Goal: Use online tool/utility: Utilize a website feature to perform a specific function

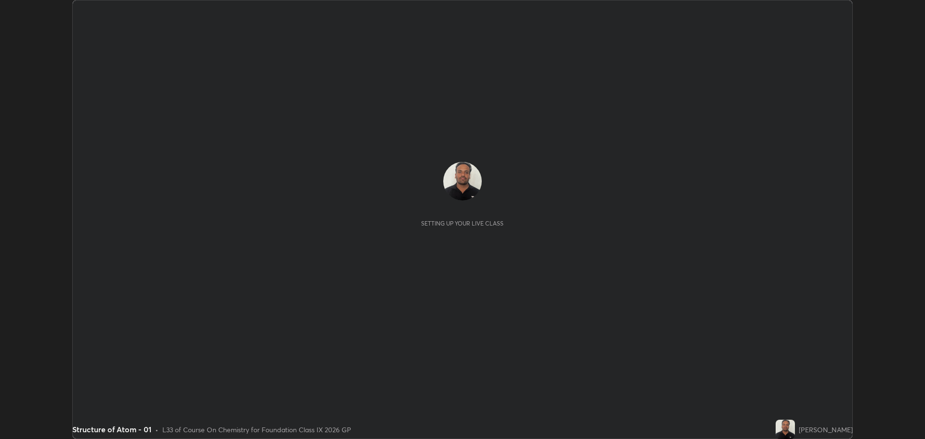
scroll to position [439, 925]
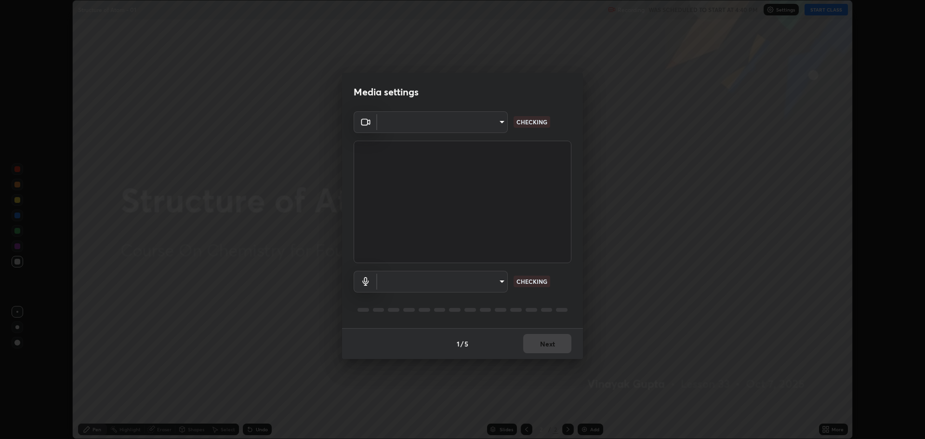
type input "818fcefd3fddf3d091a7478ec67eb8981ca9e8ab5665e76ce228af1b2ffa74de"
type input "9eef42aa830c615b5d7534580cc3e66c86575aa8da00648f2c59efabe6233f6d"
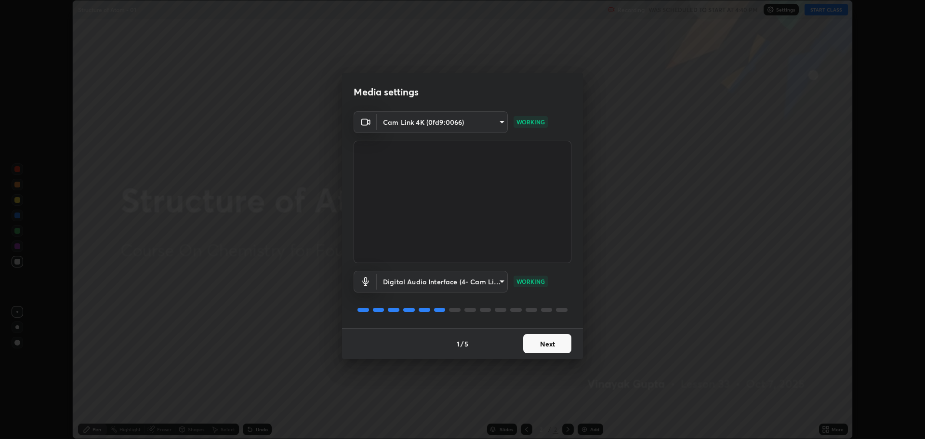
click at [546, 342] on button "Next" at bounding box center [547, 343] width 48 height 19
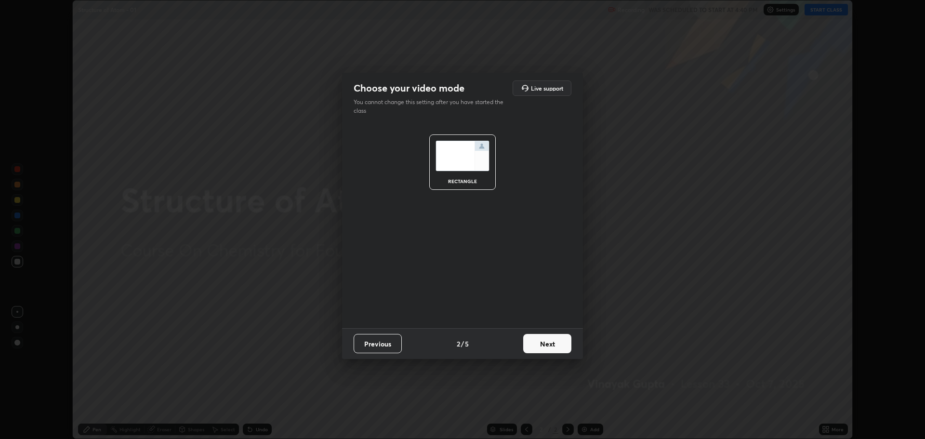
click at [551, 342] on button "Next" at bounding box center [547, 343] width 48 height 19
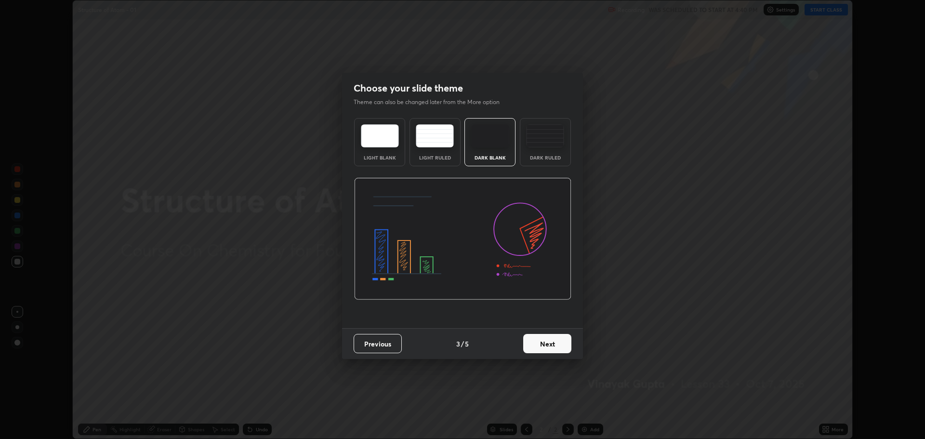
click at [562, 343] on button "Next" at bounding box center [547, 343] width 48 height 19
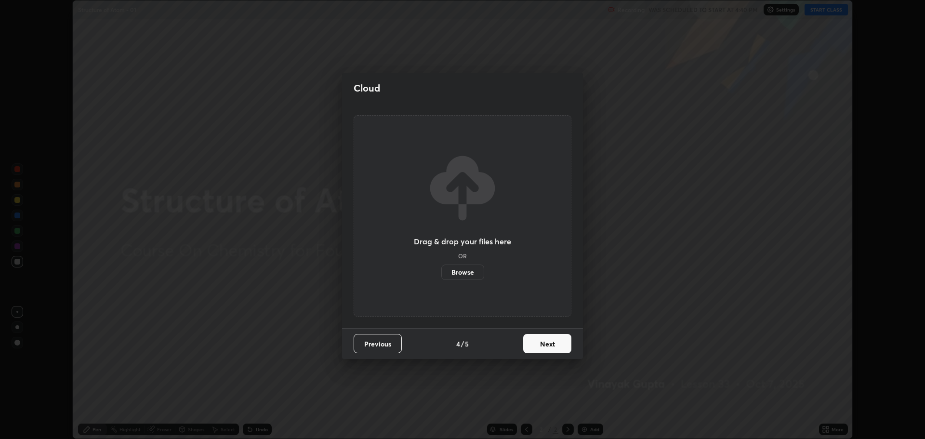
click at [550, 341] on button "Next" at bounding box center [547, 343] width 48 height 19
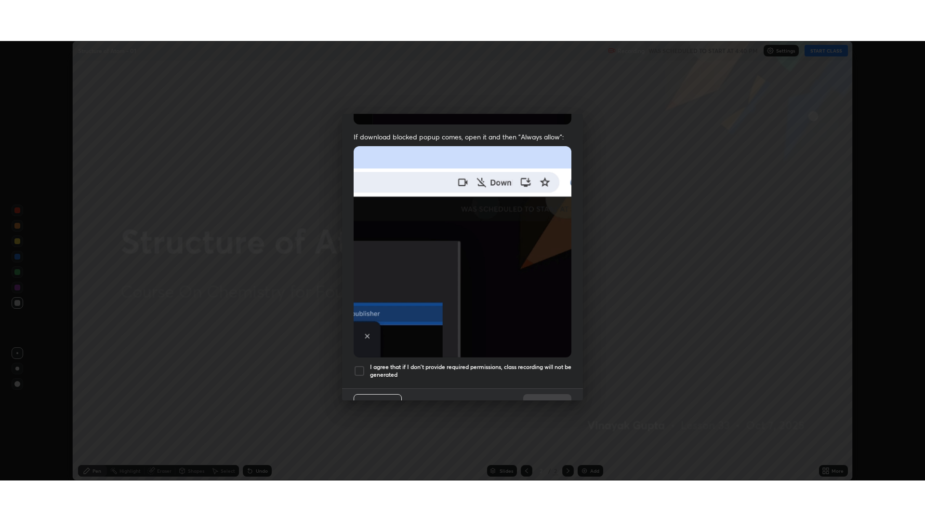
scroll to position [196, 0]
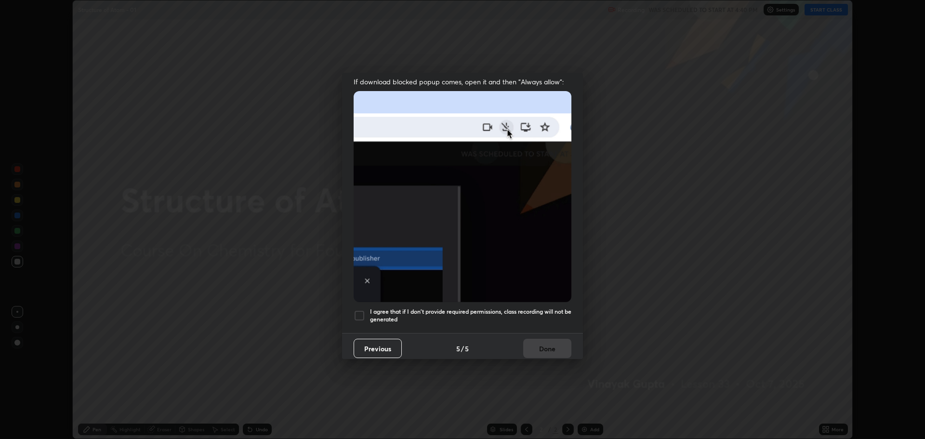
click at [417, 311] on h5 "I agree that if I don't provide required permissions, class recording will not …" at bounding box center [470, 315] width 201 height 15
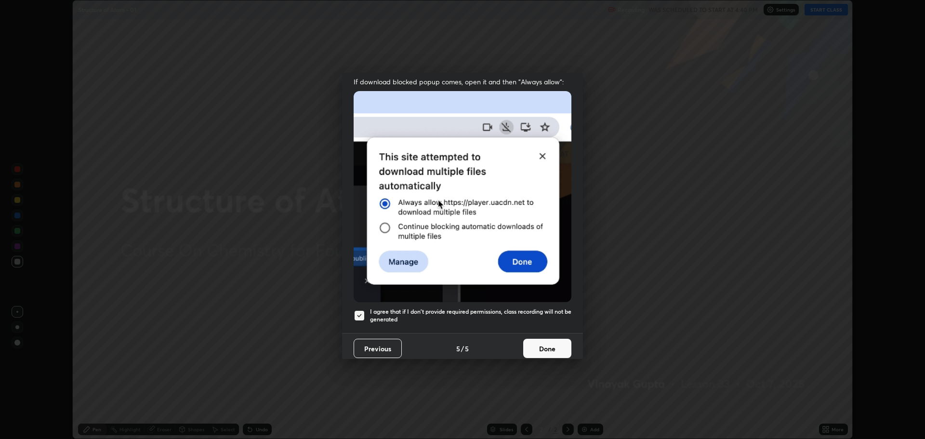
click at [537, 343] on button "Done" at bounding box center [547, 348] width 48 height 19
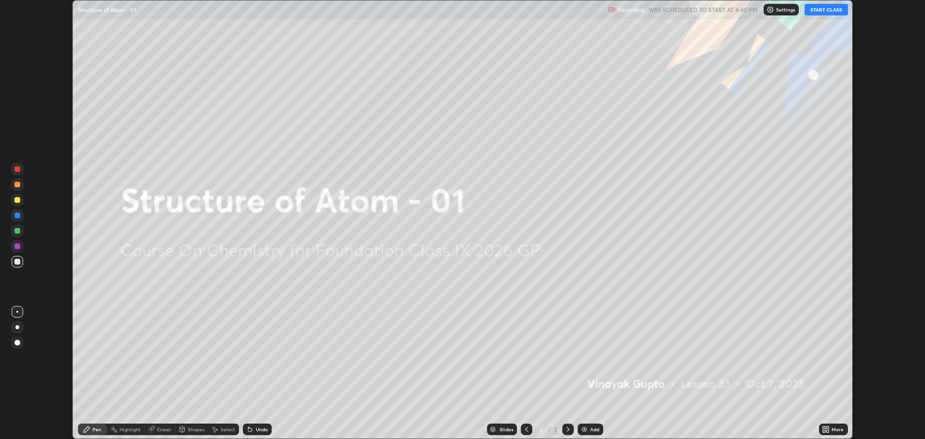
click at [828, 431] on icon at bounding box center [828, 431] width 2 height 2
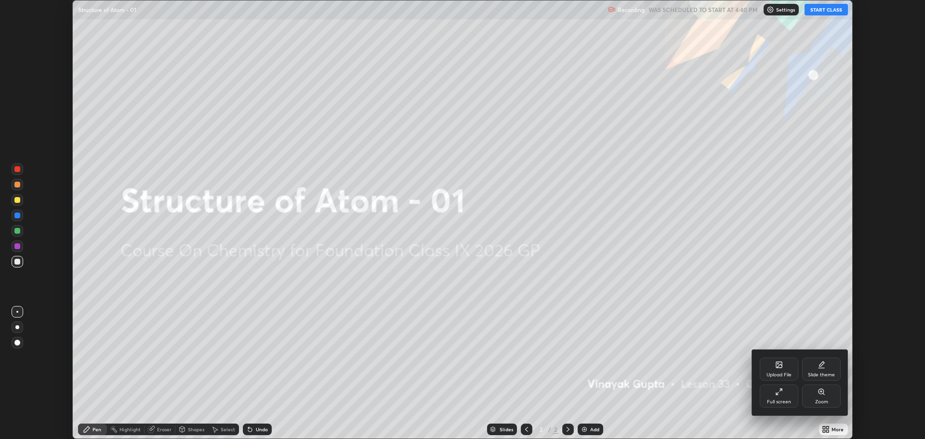
click at [777, 397] on div "Full screen" at bounding box center [779, 396] width 39 height 23
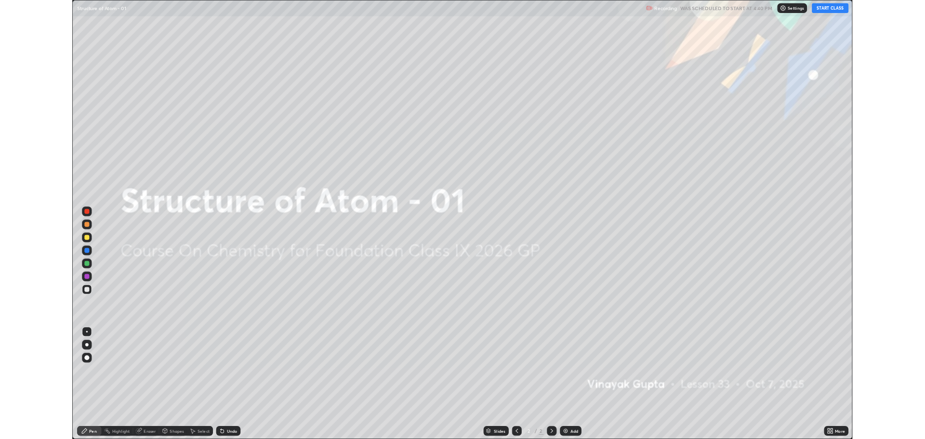
scroll to position [521, 925]
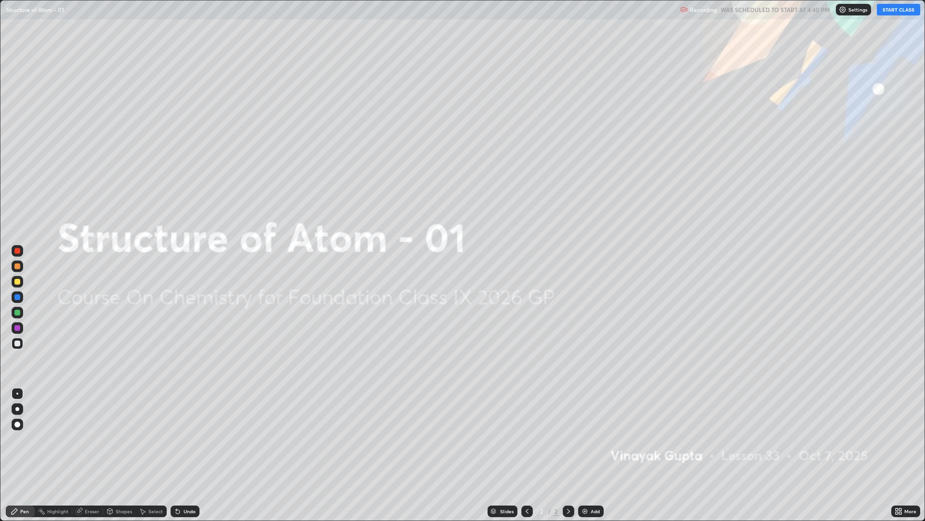
click at [901, 13] on button "START CLASS" at bounding box center [898, 10] width 43 height 12
click at [597, 439] on div "Add" at bounding box center [591, 511] width 26 height 12
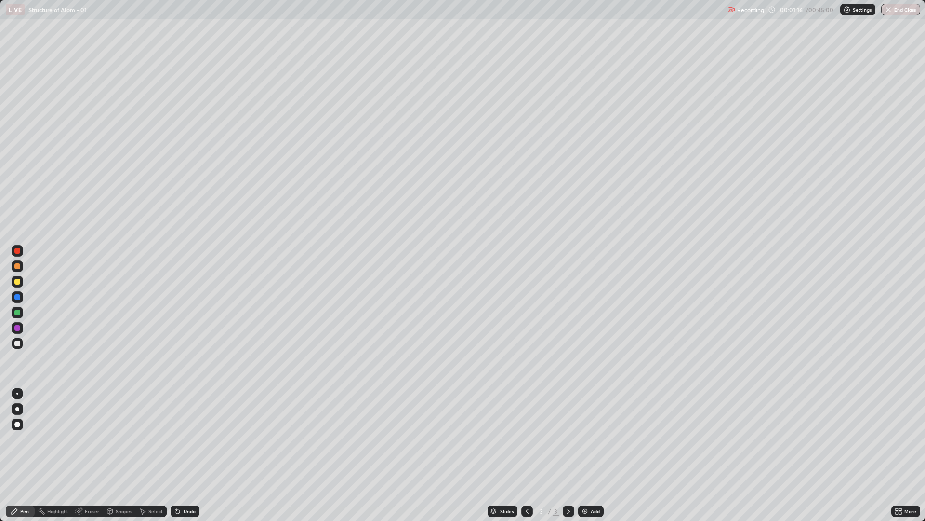
click at [18, 281] on div at bounding box center [17, 282] width 6 height 6
click at [193, 439] on div "Undo" at bounding box center [185, 511] width 29 height 12
click at [589, 439] on div "Add" at bounding box center [591, 511] width 26 height 12
click at [184, 439] on div "Undo" at bounding box center [190, 511] width 12 height 5
click at [182, 439] on div "Undo" at bounding box center [185, 511] width 29 height 12
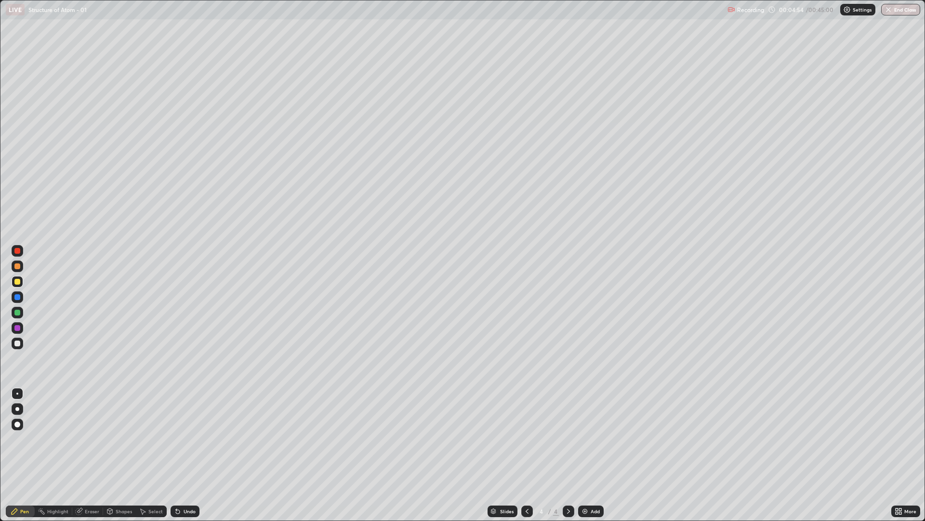
click at [182, 439] on div "Undo" at bounding box center [185, 511] width 29 height 12
click at [184, 439] on div "Undo" at bounding box center [190, 511] width 12 height 5
click at [185, 439] on div "Undo" at bounding box center [190, 511] width 12 height 5
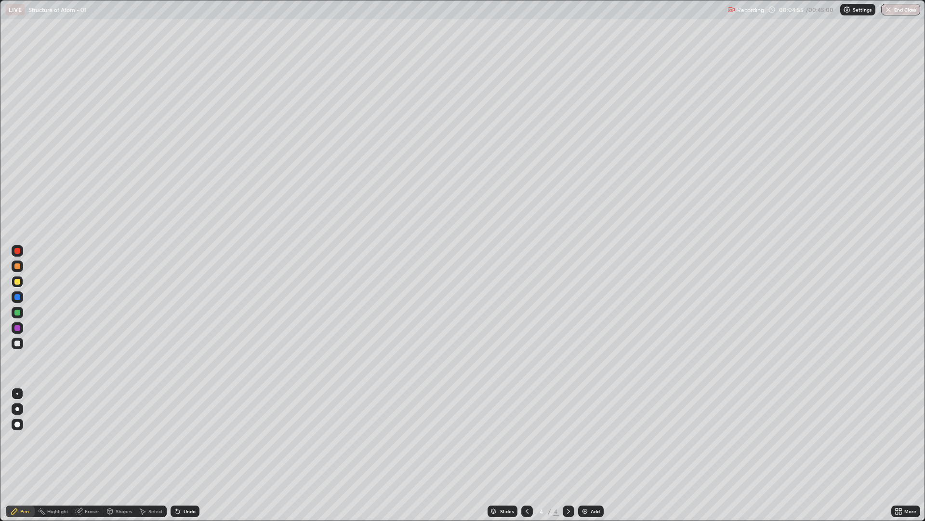
click at [186, 439] on div "Undo" at bounding box center [185, 511] width 29 height 12
click at [186, 439] on div "Undo" at bounding box center [190, 511] width 12 height 5
click at [184, 439] on div "Undo" at bounding box center [185, 511] width 29 height 12
click at [185, 439] on div "Undo" at bounding box center [185, 511] width 29 height 12
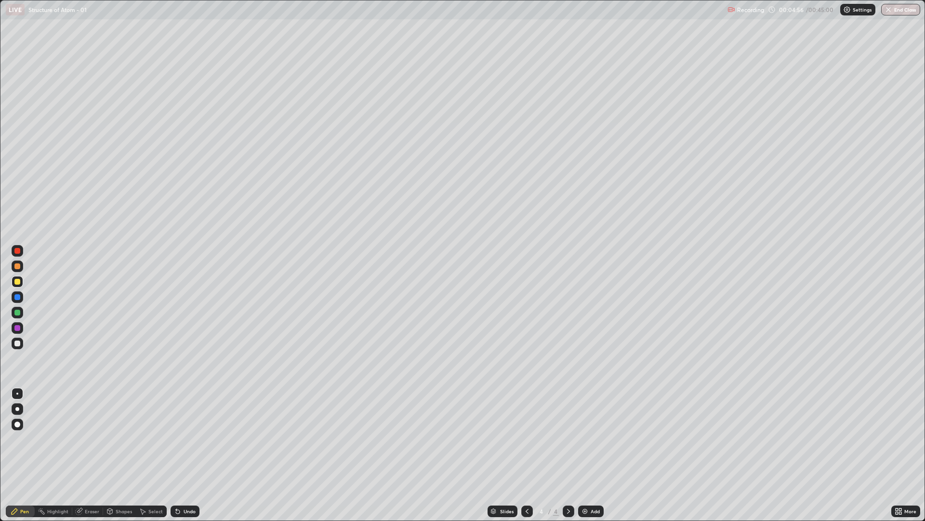
click at [184, 439] on div "Undo" at bounding box center [185, 511] width 29 height 12
click at [187, 439] on div "Undo" at bounding box center [185, 511] width 29 height 12
click at [186, 439] on div "Undo" at bounding box center [190, 511] width 12 height 5
click at [188, 439] on div "Undo" at bounding box center [190, 511] width 12 height 5
click at [190, 439] on div "Undo" at bounding box center [190, 511] width 12 height 5
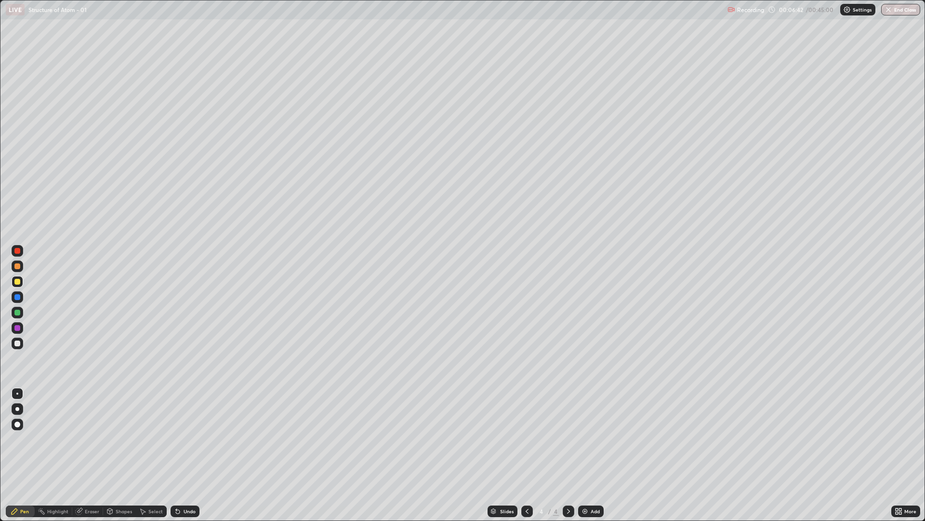
click at [118, 439] on div "Shapes" at bounding box center [119, 511] width 33 height 12
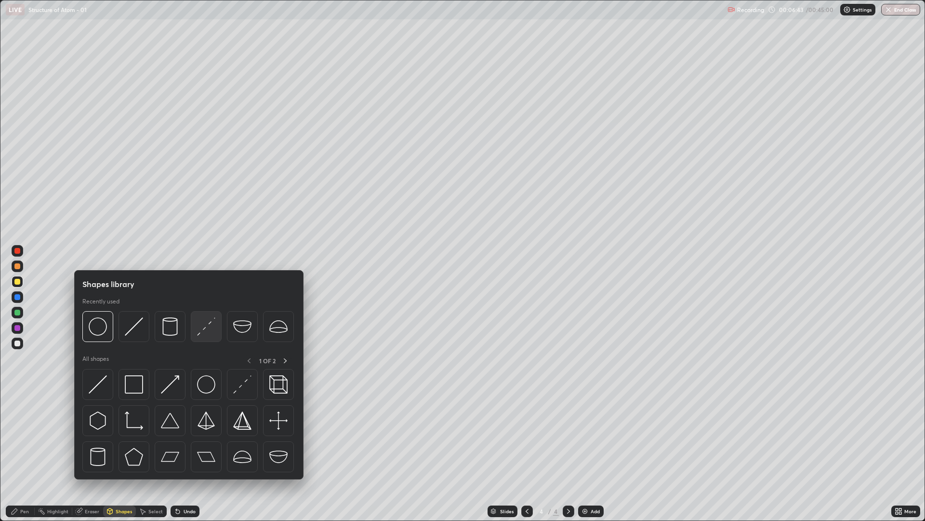
click at [199, 324] on img at bounding box center [206, 326] width 18 height 18
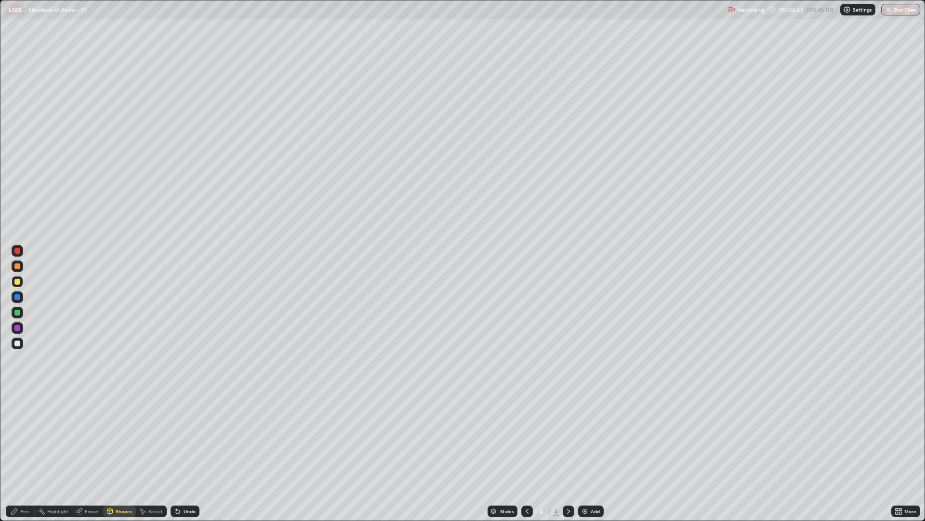
click at [21, 253] on div at bounding box center [18, 251] width 12 height 12
click at [18, 439] on div "Pen" at bounding box center [20, 511] width 29 height 12
click at [16, 346] on div at bounding box center [18, 343] width 12 height 12
click at [20, 281] on div at bounding box center [17, 282] width 6 height 6
click at [17, 344] on div at bounding box center [17, 343] width 6 height 6
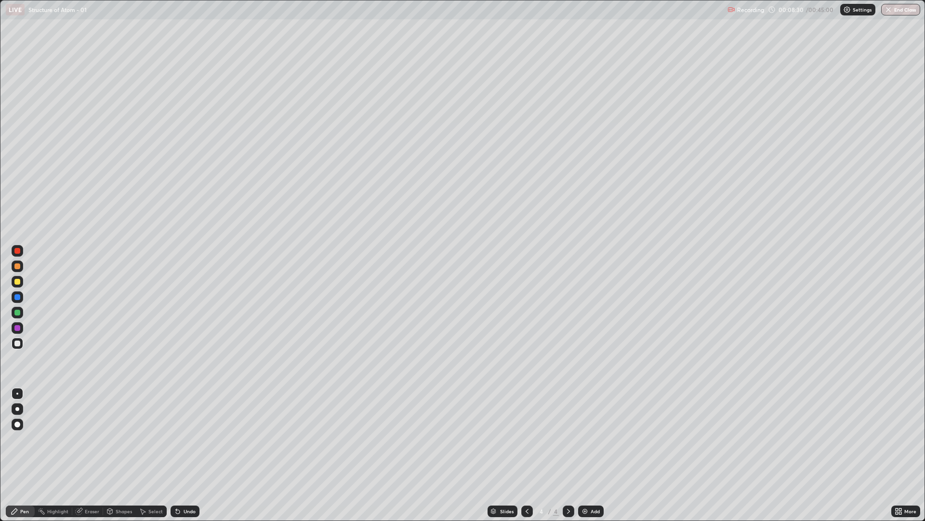
click at [18, 282] on div at bounding box center [17, 282] width 6 height 6
click at [13, 346] on div at bounding box center [18, 343] width 12 height 12
click at [18, 344] on div at bounding box center [17, 343] width 6 height 6
click at [117, 439] on div "Shapes" at bounding box center [124, 511] width 16 height 5
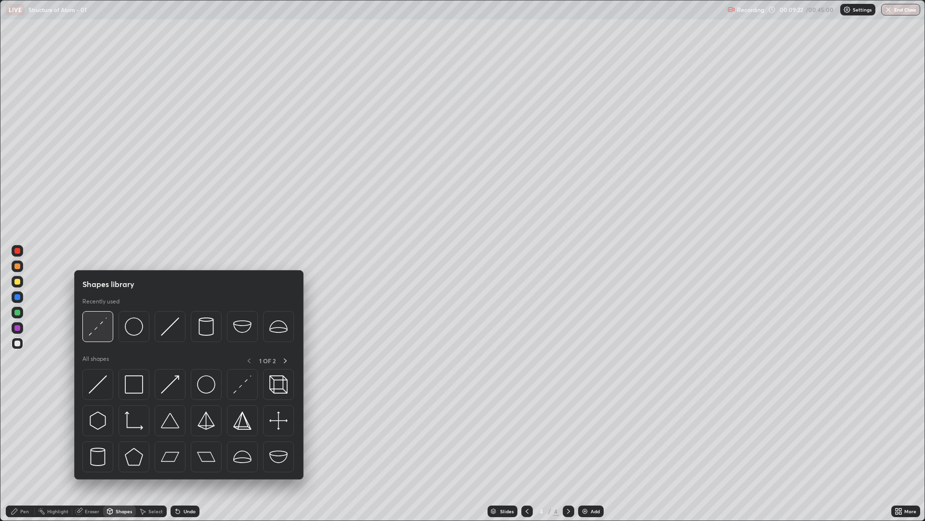
click at [94, 322] on img at bounding box center [98, 326] width 18 height 18
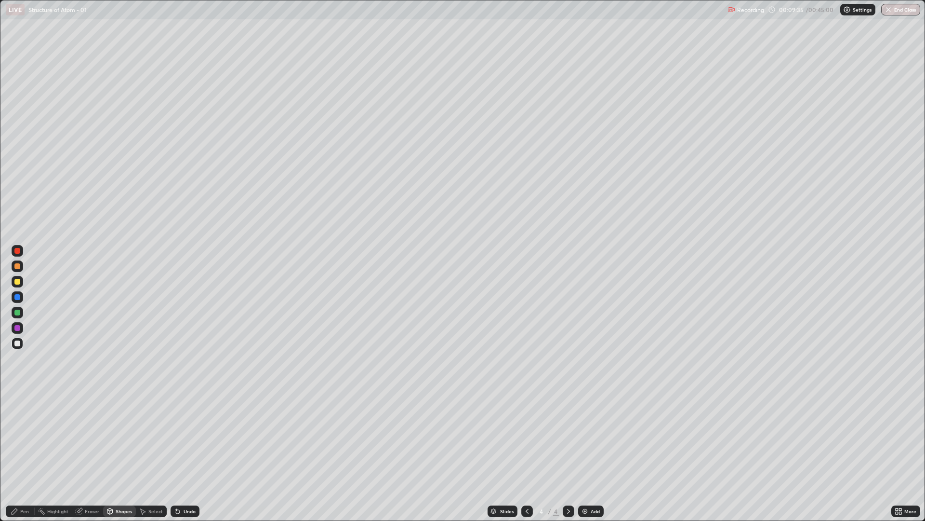
click at [29, 439] on div "Pen" at bounding box center [20, 511] width 29 height 12
click at [15, 283] on div at bounding box center [17, 282] width 6 height 6
click at [16, 347] on div at bounding box center [18, 343] width 12 height 12
click at [119, 439] on div "Shapes" at bounding box center [124, 511] width 16 height 5
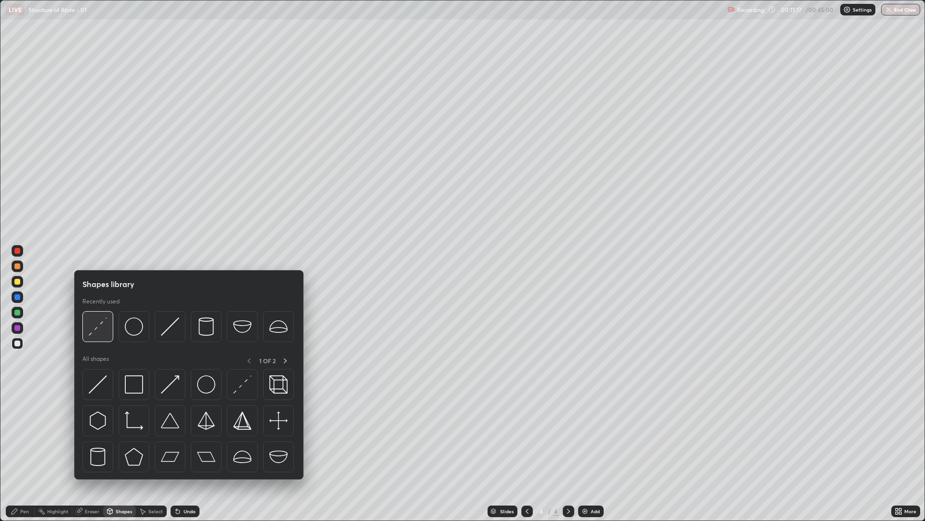
click at [94, 328] on img at bounding box center [98, 326] width 18 height 18
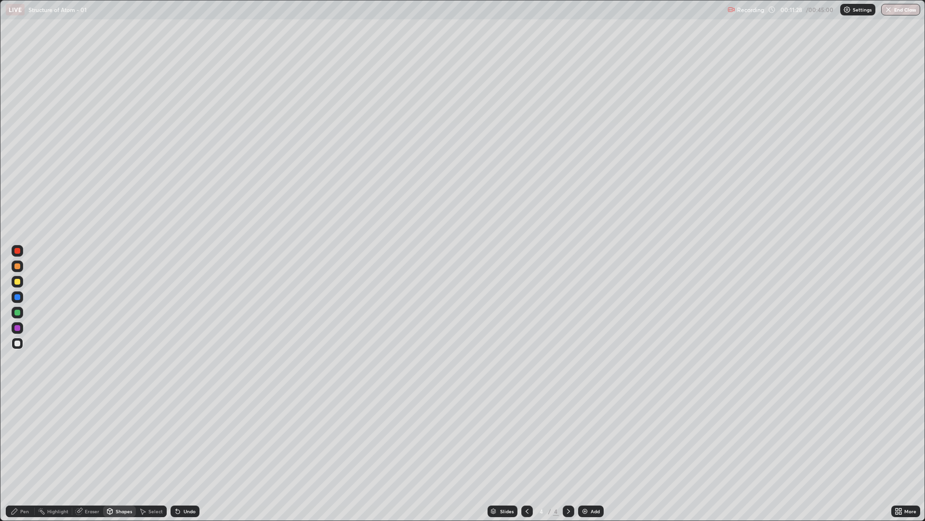
click at [17, 280] on div at bounding box center [17, 282] width 6 height 6
click at [17, 439] on div "Pen" at bounding box center [20, 511] width 29 height 12
click at [14, 347] on div at bounding box center [18, 343] width 12 height 12
click at [589, 439] on div "Add" at bounding box center [591, 511] width 26 height 12
click at [14, 284] on div at bounding box center [18, 282] width 12 height 12
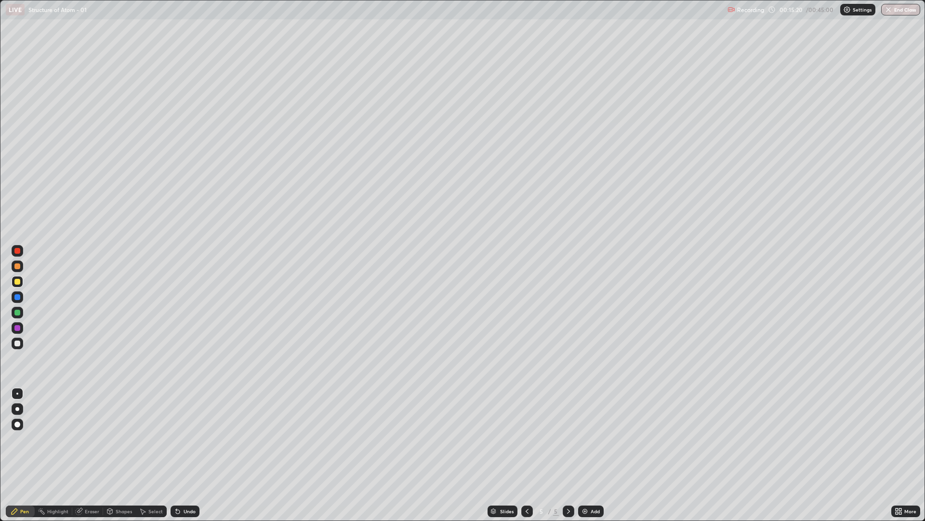
click at [19, 349] on div at bounding box center [18, 342] width 12 height 15
click at [524, 439] on icon at bounding box center [527, 511] width 8 height 8
click at [569, 439] on icon at bounding box center [569, 511] width 8 height 8
click at [119, 439] on div "Shapes" at bounding box center [124, 511] width 16 height 5
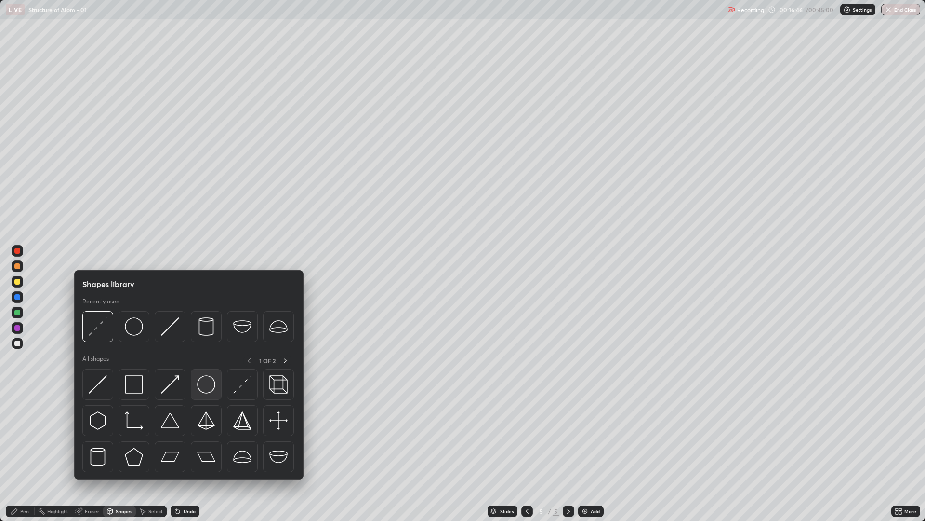
click at [202, 385] on img at bounding box center [206, 384] width 18 height 18
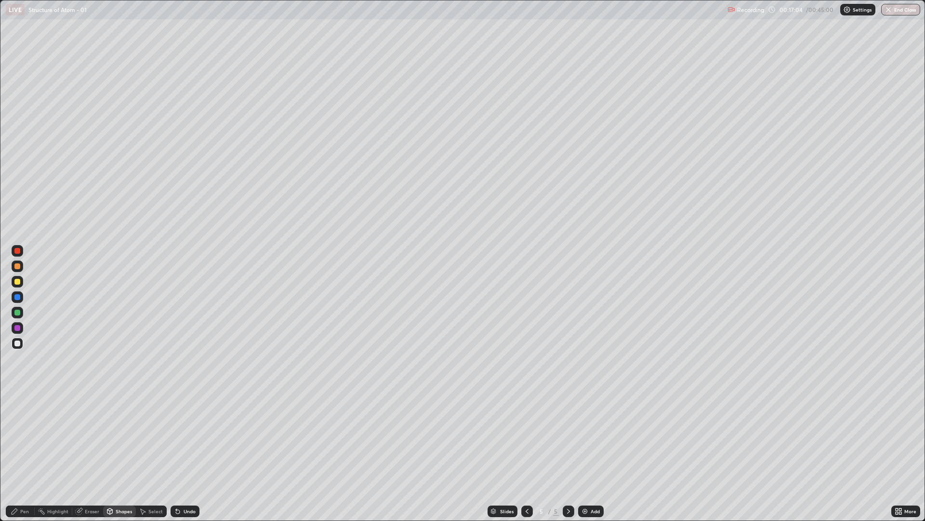
click at [87, 439] on div "Eraser" at bounding box center [87, 511] width 31 height 12
click at [19, 439] on div "Pen" at bounding box center [20, 511] width 29 height 12
click at [18, 285] on div at bounding box center [18, 282] width 12 height 12
click at [19, 344] on div at bounding box center [17, 343] width 6 height 6
click at [20, 267] on div at bounding box center [17, 266] width 6 height 6
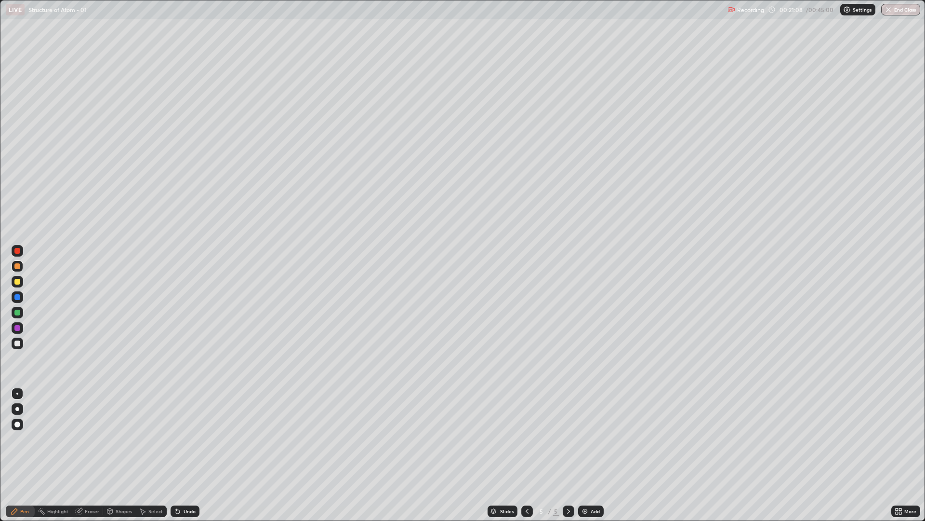
click at [16, 251] on div at bounding box center [17, 251] width 6 height 6
click at [16, 344] on div at bounding box center [17, 343] width 6 height 6
click at [183, 439] on div "Undo" at bounding box center [185, 511] width 29 height 12
click at [184, 439] on div "Undo" at bounding box center [190, 511] width 12 height 5
click at [188, 439] on div "Undo" at bounding box center [190, 511] width 12 height 5
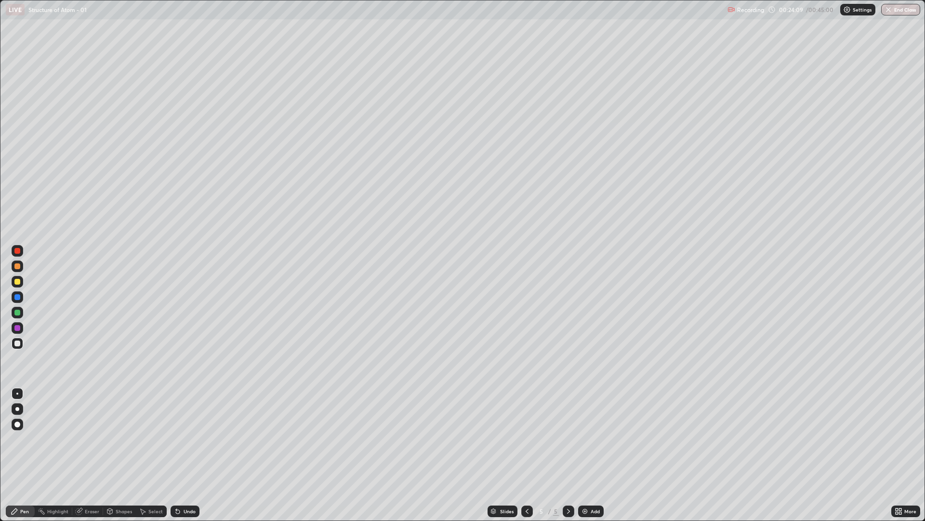
click at [189, 439] on div "Undo" at bounding box center [185, 511] width 29 height 12
click at [116, 439] on div "Shapes" at bounding box center [124, 511] width 16 height 5
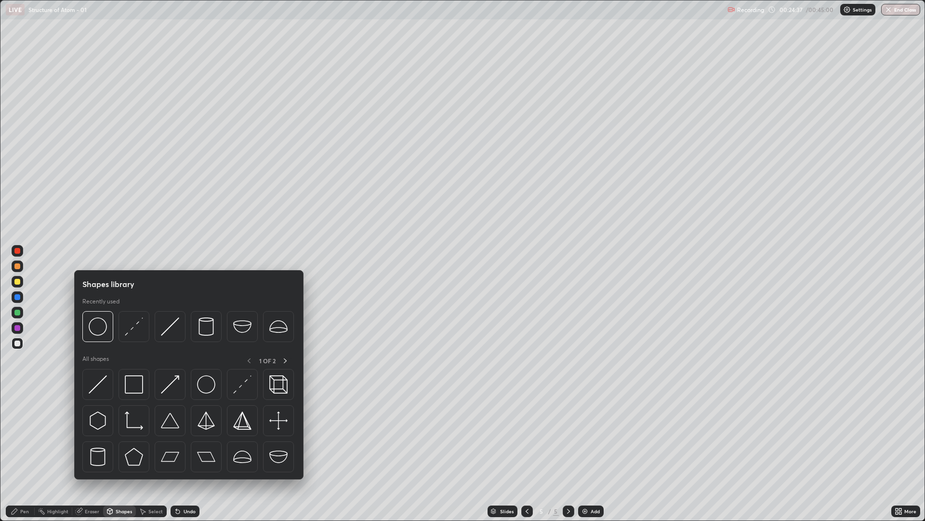
click at [92, 439] on div "Eraser" at bounding box center [92, 511] width 14 height 5
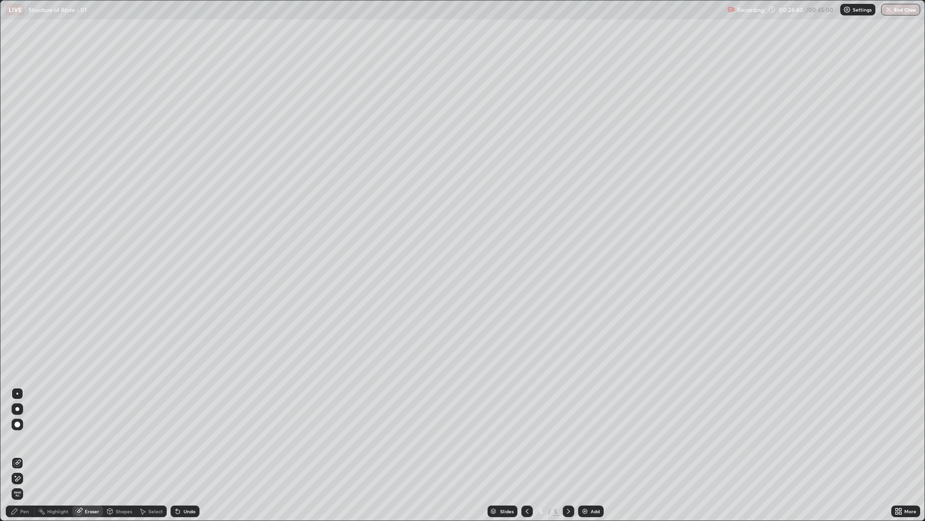
click at [25, 439] on div "Pen" at bounding box center [20, 510] width 29 height 19
click at [188, 439] on div "Undo" at bounding box center [190, 511] width 12 height 5
click at [190, 439] on div "Undo" at bounding box center [190, 511] width 12 height 5
click at [88, 439] on div "Eraser" at bounding box center [87, 511] width 31 height 12
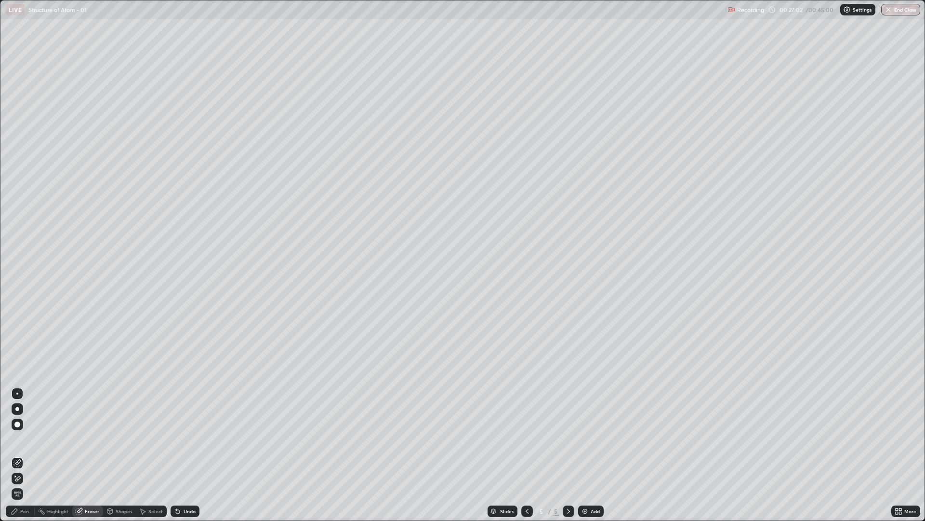
click at [23, 439] on div "Pen" at bounding box center [20, 511] width 29 height 12
click at [594, 439] on div "Add" at bounding box center [595, 511] width 9 height 5
click at [18, 281] on div at bounding box center [17, 282] width 6 height 6
click at [18, 341] on div at bounding box center [17, 343] width 6 height 6
click at [122, 439] on div "Shapes" at bounding box center [119, 511] width 33 height 12
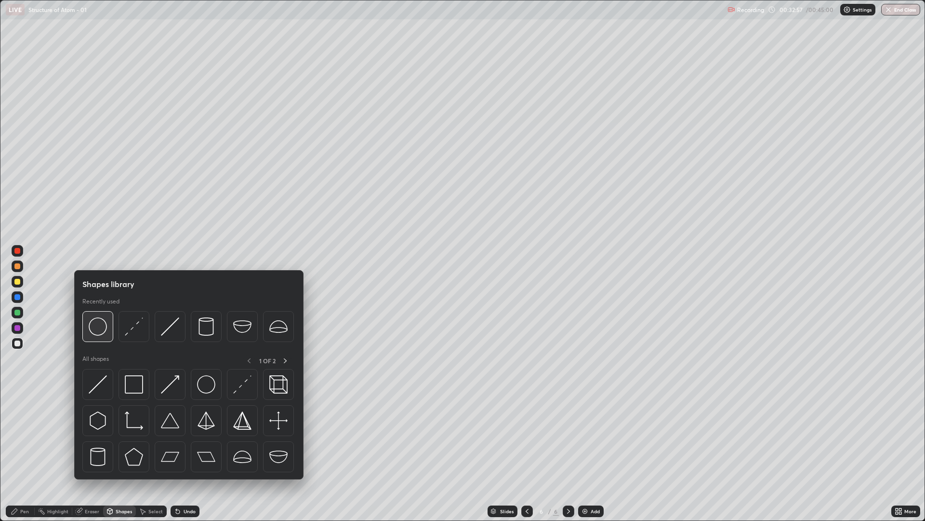
click at [100, 326] on img at bounding box center [98, 326] width 18 height 18
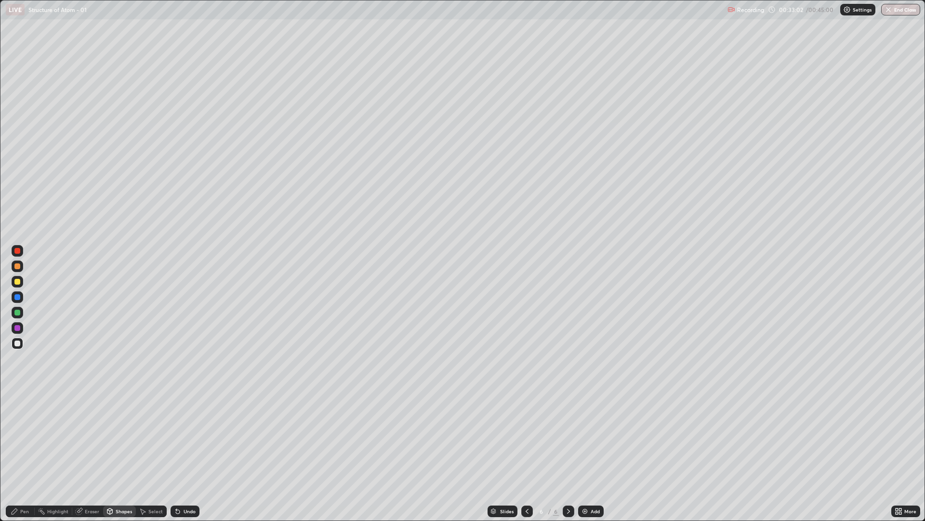
click at [17, 280] on div at bounding box center [17, 282] width 6 height 6
click at [24, 439] on div "Pen" at bounding box center [24, 511] width 9 height 5
click at [19, 251] on div at bounding box center [17, 251] width 6 height 6
click at [16, 343] on div at bounding box center [17, 343] width 6 height 6
click at [186, 439] on div "Undo" at bounding box center [190, 511] width 12 height 5
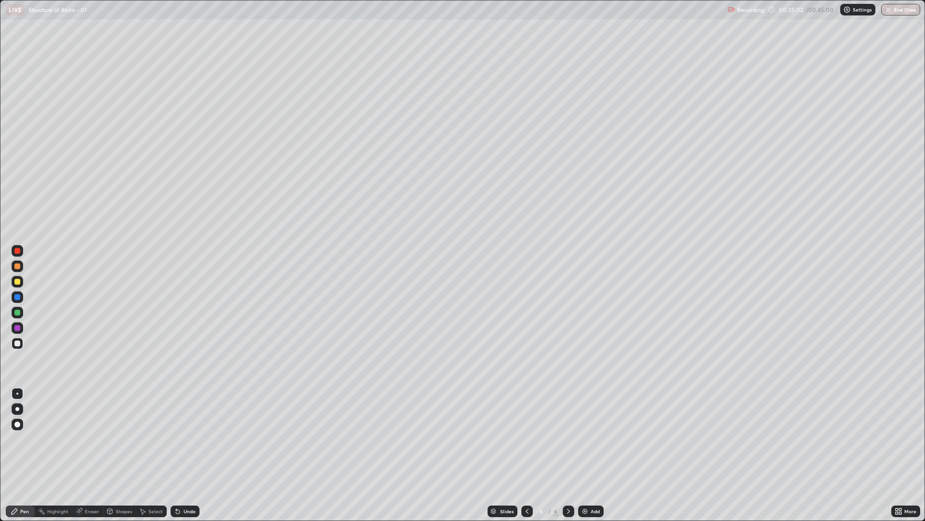
click at [187, 439] on div "Undo" at bounding box center [190, 511] width 12 height 5
click at [220, 439] on div "Slides 6 / 6 Add" at bounding box center [546, 510] width 692 height 19
click at [591, 439] on div "Add" at bounding box center [595, 511] width 9 height 5
click at [19, 281] on div at bounding box center [17, 282] width 6 height 6
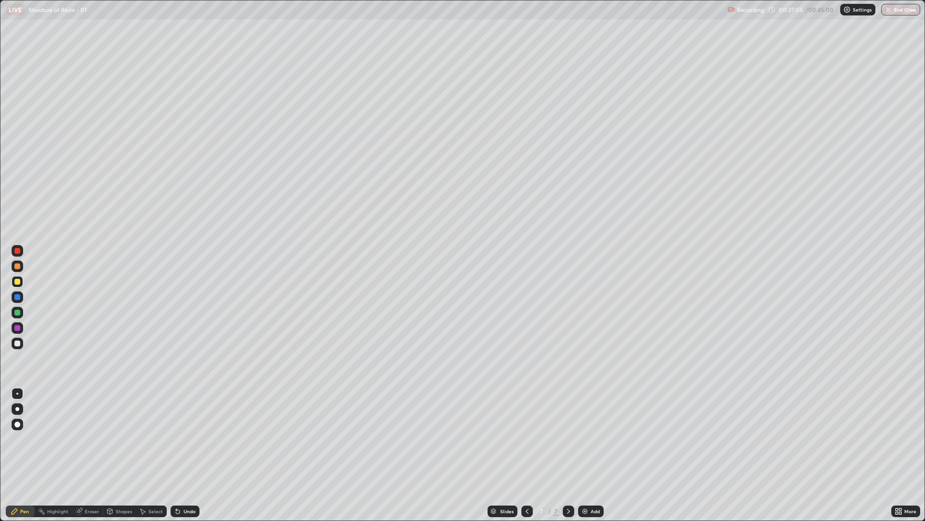
click at [11, 343] on div at bounding box center [17, 342] width 15 height 15
click at [189, 439] on div "Undo" at bounding box center [183, 510] width 33 height 19
click at [197, 439] on div "Undo" at bounding box center [185, 511] width 29 height 12
click at [195, 439] on div "Undo" at bounding box center [183, 510] width 33 height 19
click at [18, 284] on div at bounding box center [17, 282] width 6 height 6
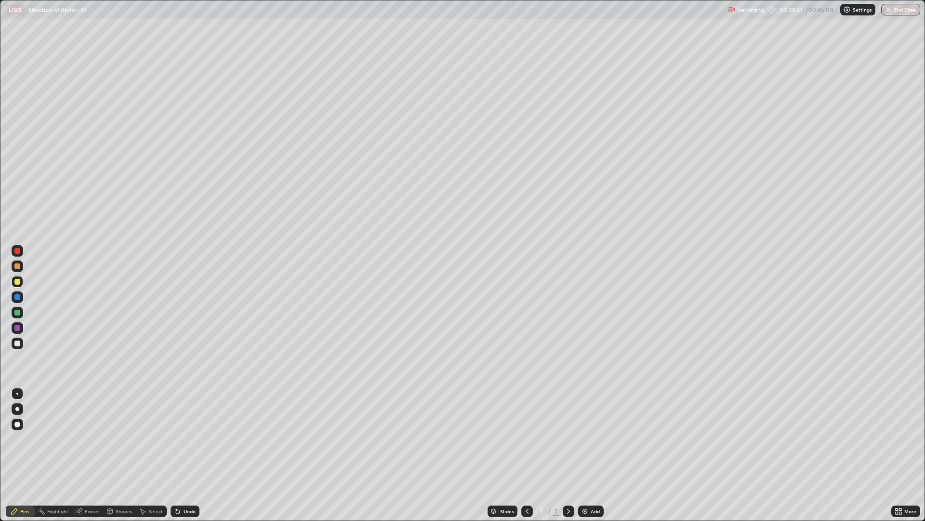
click at [21, 347] on div at bounding box center [18, 343] width 12 height 12
click at [889, 11] on img "button" at bounding box center [889, 10] width 8 height 8
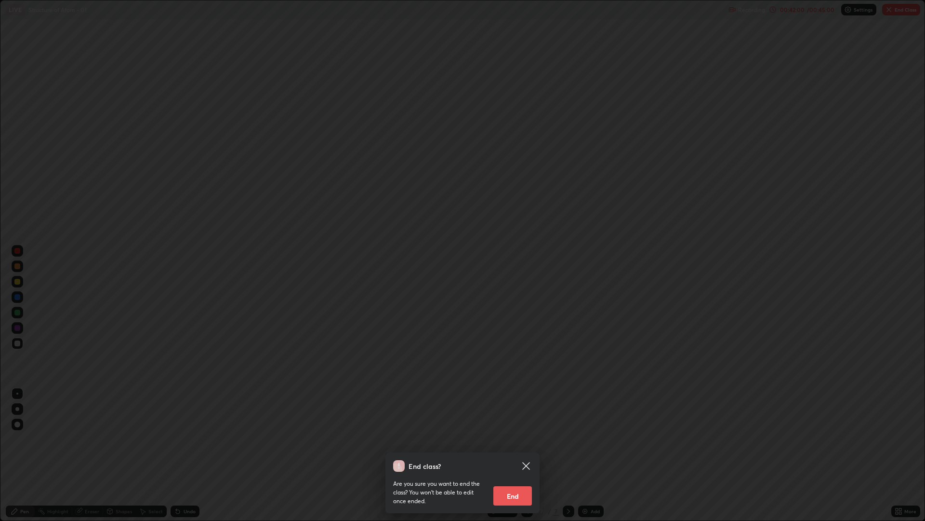
click at [513, 439] on button "End" at bounding box center [513, 495] width 39 height 19
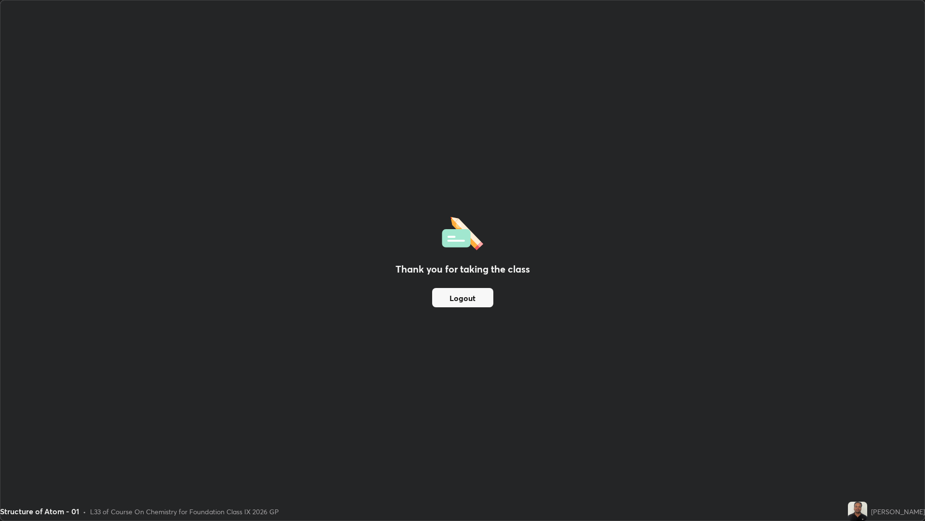
click at [469, 296] on button "Logout" at bounding box center [462, 297] width 61 height 19
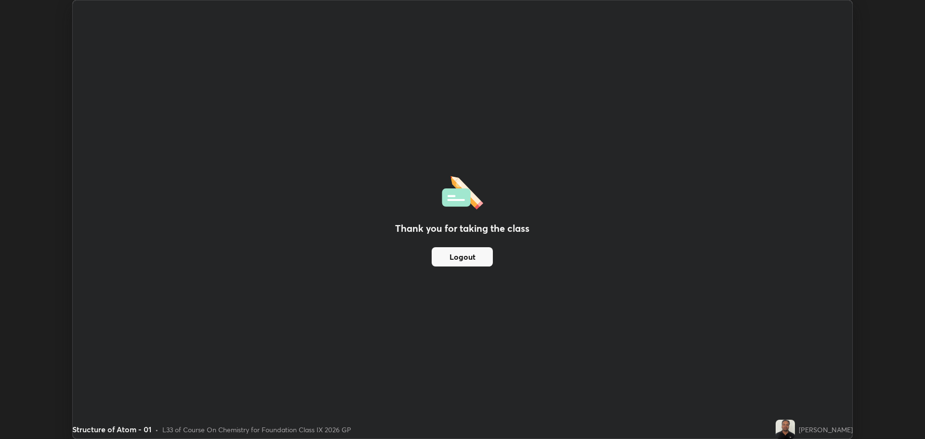
scroll to position [47761, 47275]
click at [482, 256] on button "Logout" at bounding box center [462, 256] width 61 height 19
